Goal: Transaction & Acquisition: Book appointment/travel/reservation

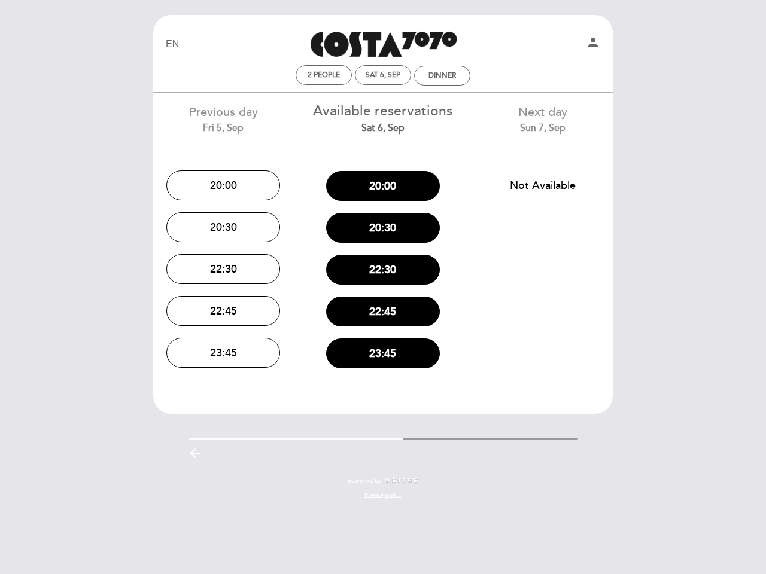
click at [383, 287] on div "22:30" at bounding box center [383, 270] width 142 height 42
click at [593, 44] on icon "person" at bounding box center [593, 42] width 14 height 14
click at [324, 75] on span "2 people" at bounding box center [323, 75] width 32 height 9
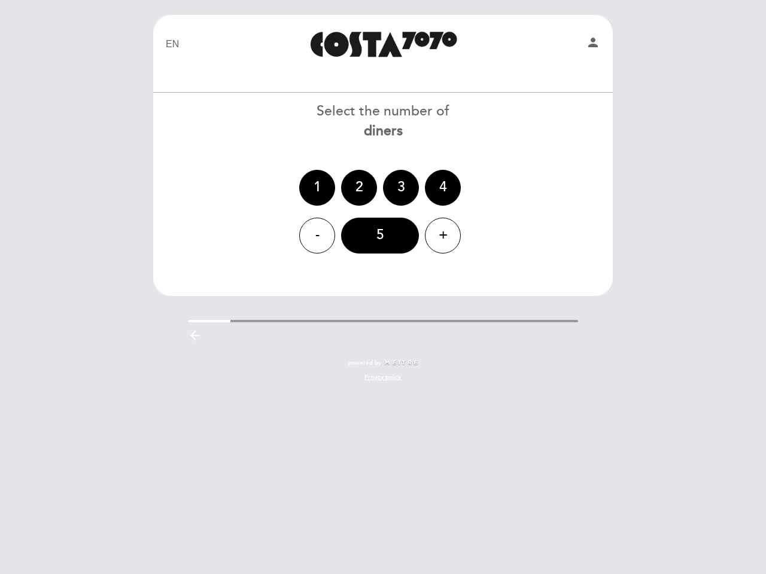
click at [383, 75] on div at bounding box center [383, 75] width 452 height 21
click at [442, 75] on div at bounding box center [383, 75] width 452 height 21
click at [223, 185] on div "1 2 3 4" at bounding box center [383, 188] width 461 height 36
click at [223, 227] on div "- 5 +" at bounding box center [383, 236] width 461 height 36
click at [223, 269] on header "EN ES PT Costa 7070 person Welcome Welcome, Change user Book a table Select the…" at bounding box center [382, 155] width 459 height 281
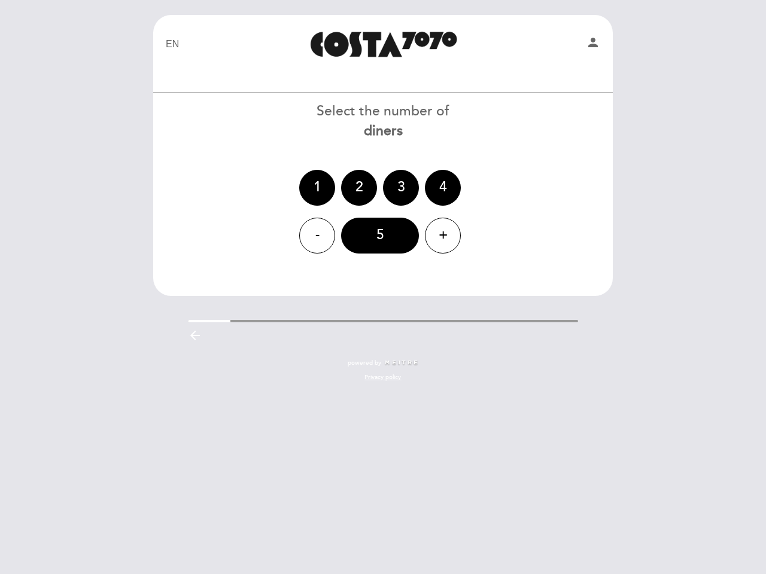
click at [223, 311] on div "EN ES PT Costa 7070 person Welcome Welcome, Change user Book a table Select the…" at bounding box center [382, 204] width 477 height 379
click at [223, 353] on div "EN ES PT Costa 7070 person Welcome Welcome, Change user Book a table Select the…" at bounding box center [382, 204] width 477 height 379
